Goal: Transaction & Acquisition: Purchase product/service

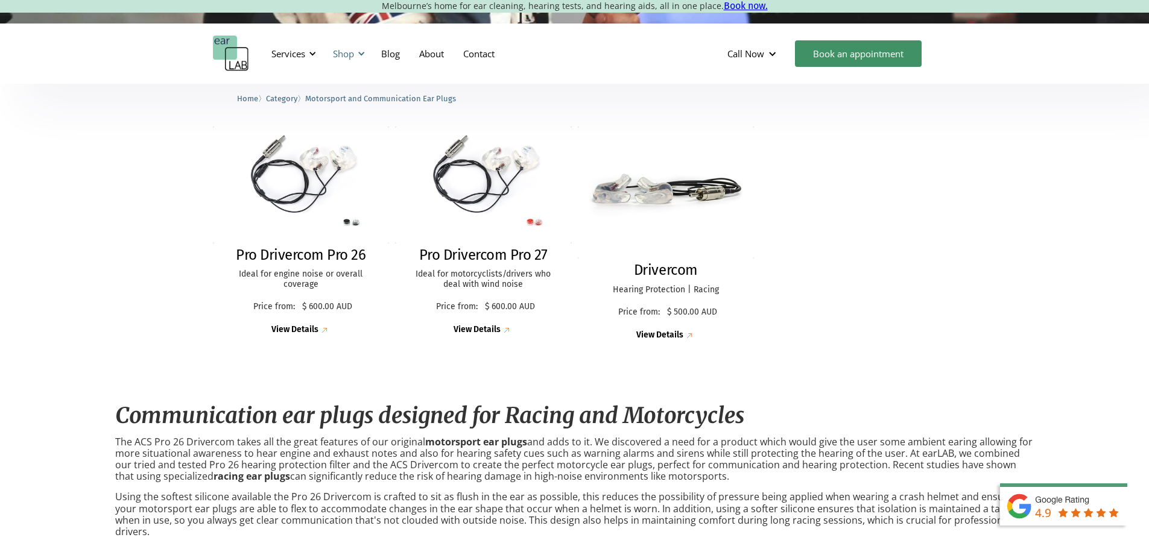
click at [336, 51] on div "Shop" at bounding box center [343, 54] width 21 height 12
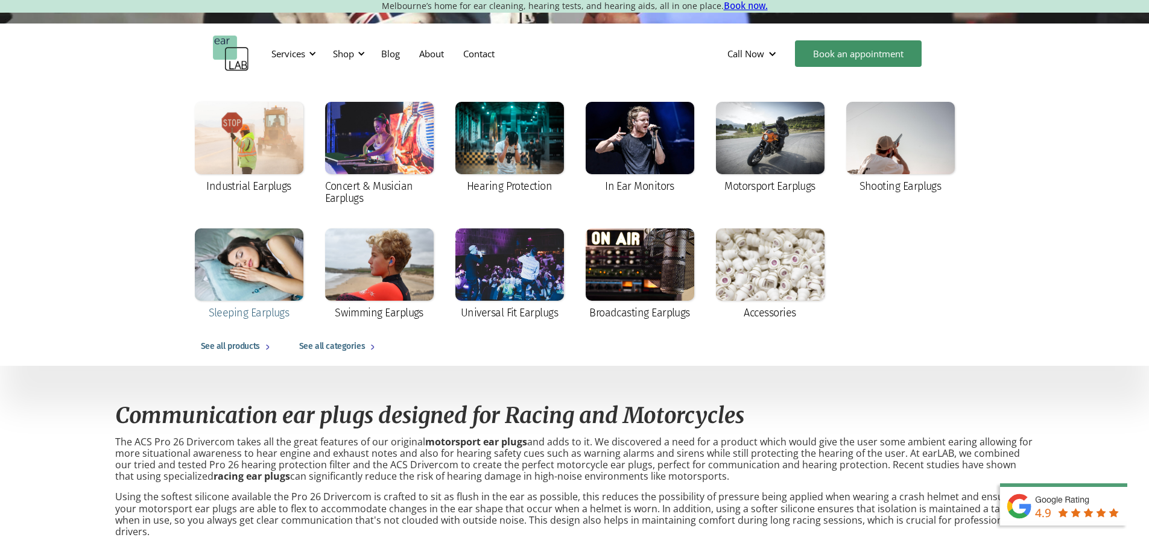
click at [265, 272] on div at bounding box center [249, 265] width 109 height 72
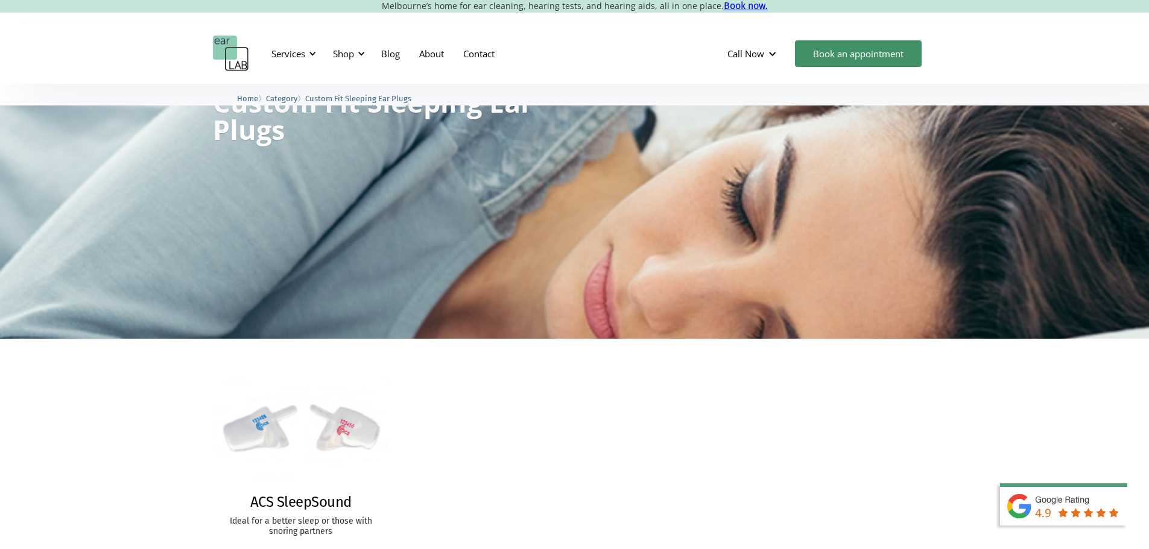
scroll to position [181, 0]
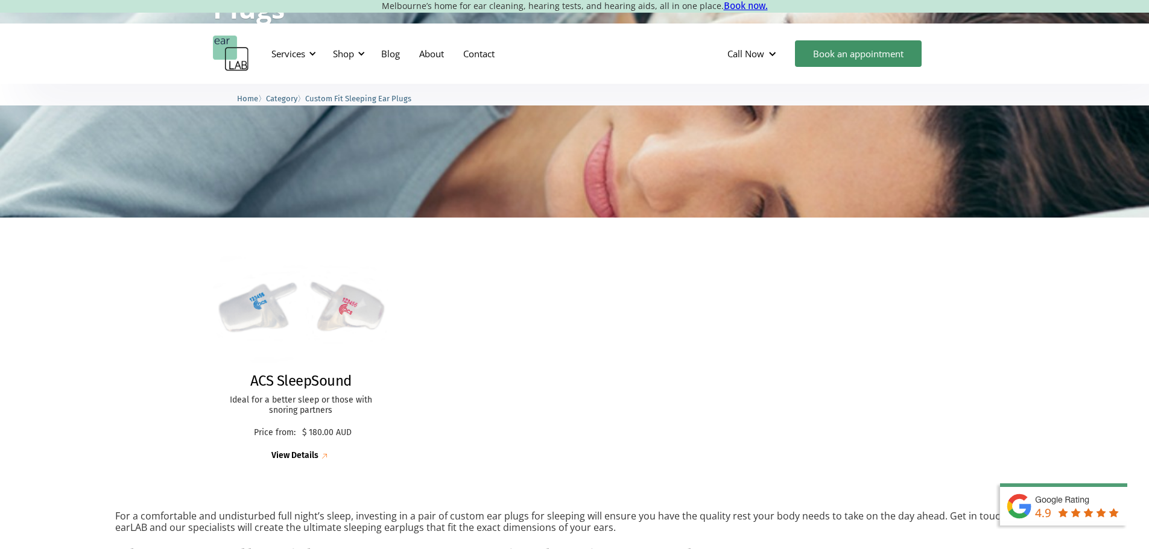
click at [302, 320] on img at bounding box center [300, 308] width 193 height 134
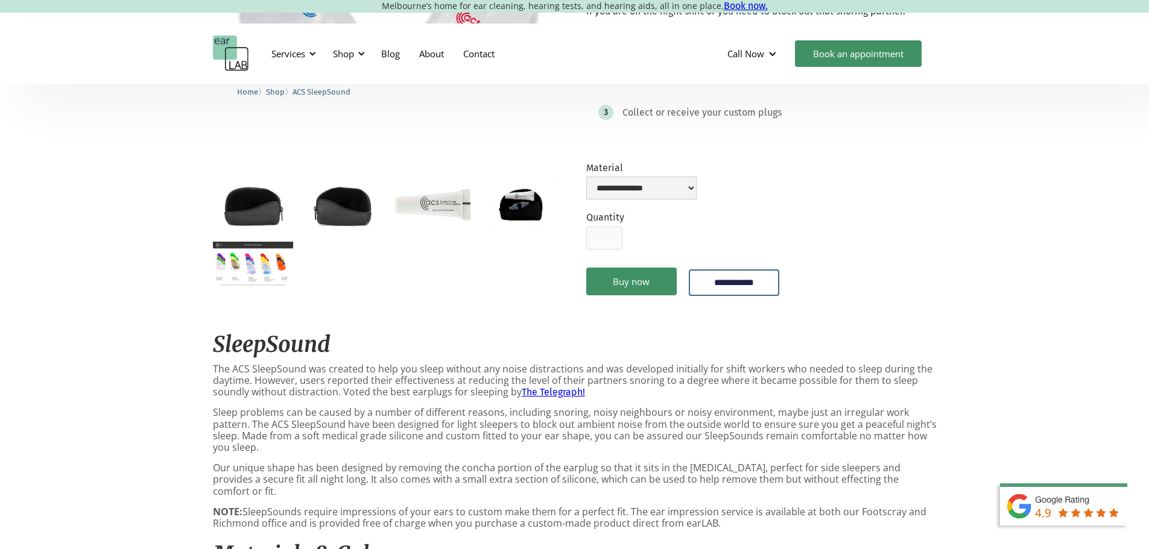
click at [259, 261] on img "open lightbox" at bounding box center [253, 264] width 80 height 45
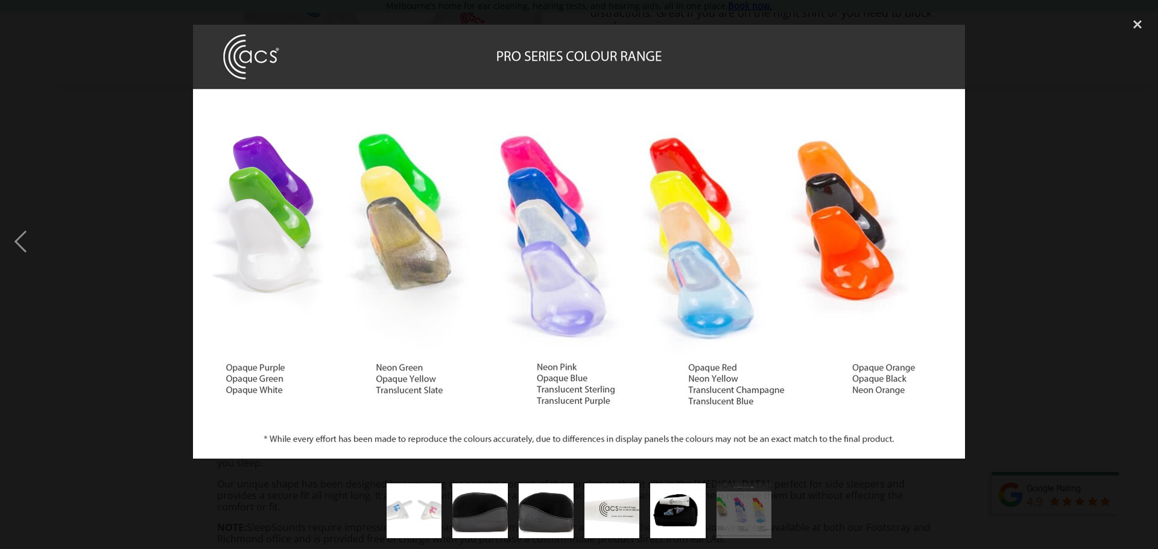
click at [112, 56] on div at bounding box center [579, 241] width 1158 height 461
